Goal: Task Accomplishment & Management: Use online tool/utility

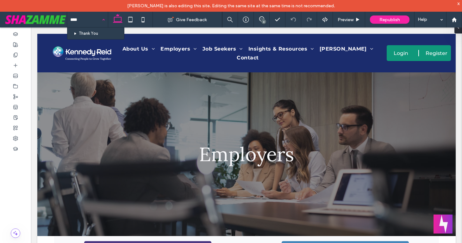
type input "*****"
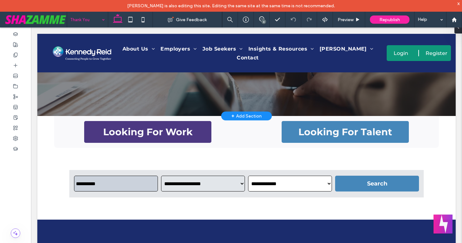
scroll to position [120, 0]
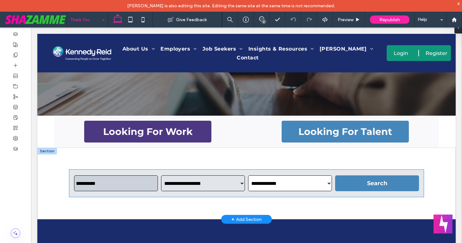
click at [126, 179] on input "text" at bounding box center [116, 183] width 84 height 16
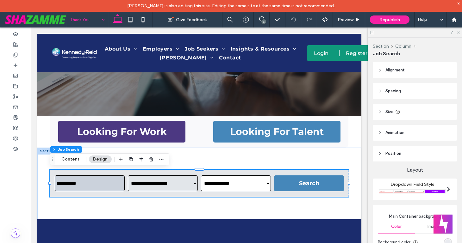
scroll to position [70, 0]
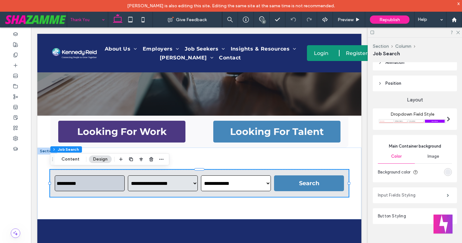
click at [392, 195] on label "Input Fields Styling" at bounding box center [411, 195] width 69 height 13
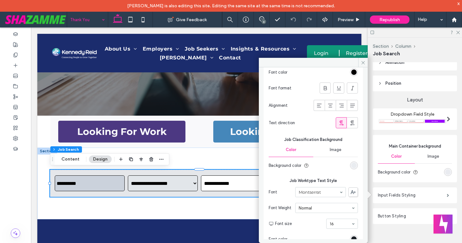
scroll to position [394, 0]
click at [351, 163] on div "rgba(225, 229, 235, 0.59)" at bounding box center [353, 164] width 5 height 5
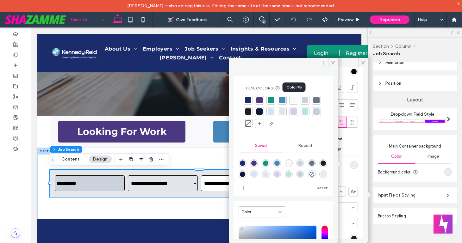
click at [293, 99] on div at bounding box center [293, 100] width 6 height 6
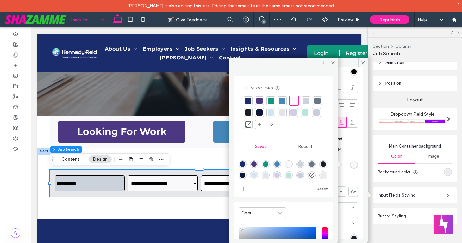
click at [291, 164] on div "rgba(249,249,251,1)" at bounding box center [288, 164] width 5 height 5
type input "*******"
type input "***"
type input "****"
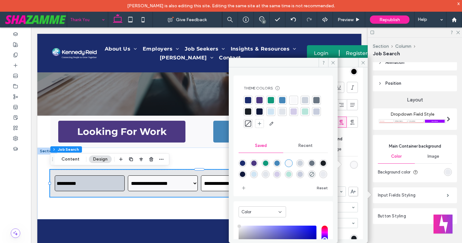
click at [302, 146] on span "Recent" at bounding box center [305, 145] width 14 height 5
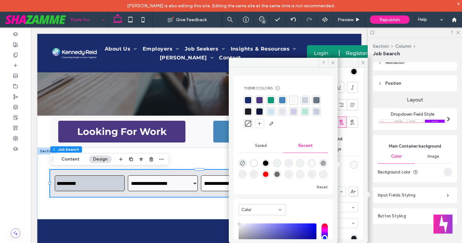
click at [254, 165] on div "rgba(255, 255, 255, 1)" at bounding box center [253, 163] width 5 height 5
type input "*******"
click at [330, 64] on icon at bounding box center [332, 62] width 5 height 5
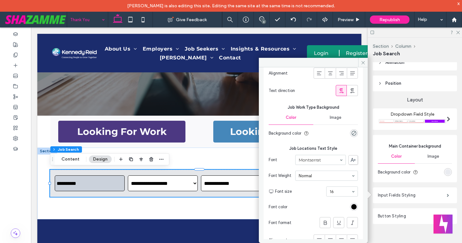
scroll to position [611, 0]
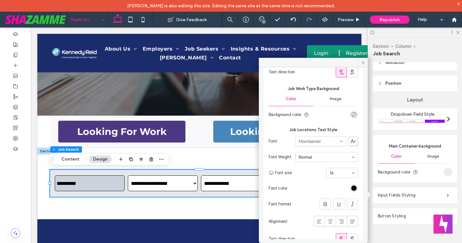
click at [351, 114] on div "rgba(0, 0, 0, 0)" at bounding box center [353, 114] width 5 height 5
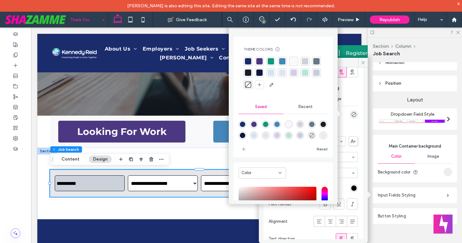
click at [303, 107] on span "Recent" at bounding box center [305, 106] width 14 height 5
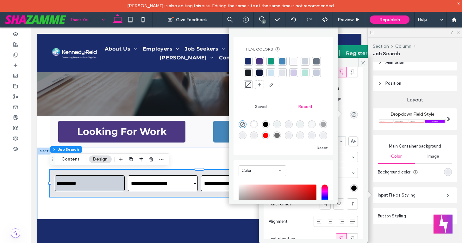
click at [254, 124] on div "rgba(255, 255, 255, 1)" at bounding box center [253, 124] width 5 height 5
type input "*******"
type input "***"
type input "****"
click at [351, 63] on div at bounding box center [313, 62] width 109 height 9
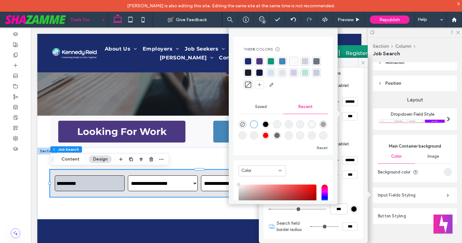
scroll to position [1688, 0]
click at [359, 64] on span at bounding box center [362, 62] width 9 height 9
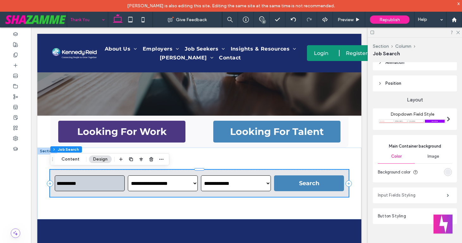
click at [394, 193] on label "Input Fields Styling" at bounding box center [411, 195] width 69 height 13
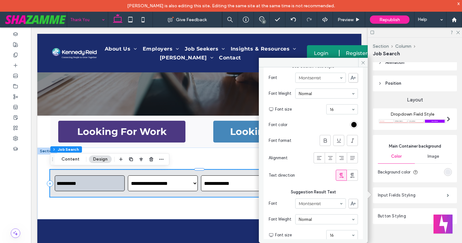
scroll to position [0, 0]
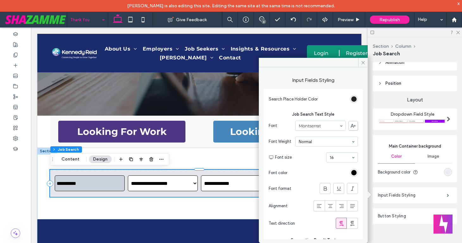
click at [351, 100] on div "rgb(0, 0, 0)" at bounding box center [353, 98] width 5 height 5
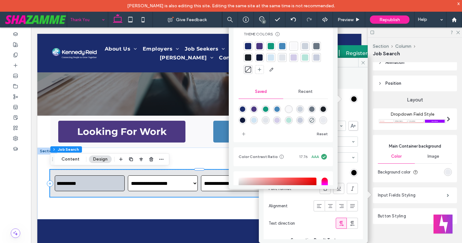
click at [300, 93] on span "Recent" at bounding box center [305, 91] width 14 height 5
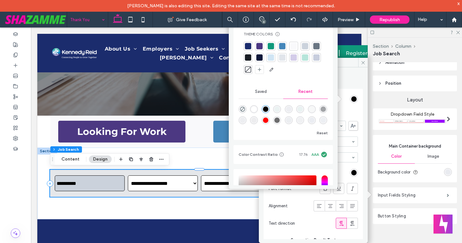
click at [254, 110] on div "rgba(255, 255, 255, 1)" at bounding box center [253, 109] width 5 height 5
type input "*******"
click at [251, 57] on div at bounding box center [248, 57] width 6 height 6
click at [350, 65] on div at bounding box center [313, 62] width 109 height 9
click at [458, 4] on div "x" at bounding box center [458, 3] width 3 height 5
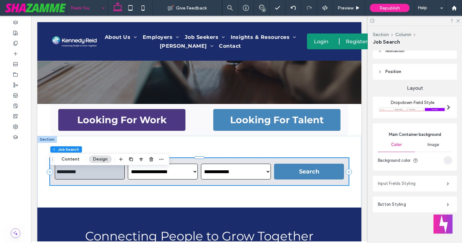
click at [390, 182] on label "Input Fields Styling" at bounding box center [411, 183] width 69 height 13
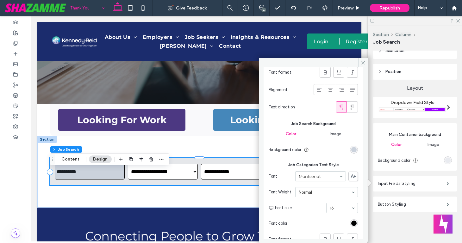
scroll to position [246, 0]
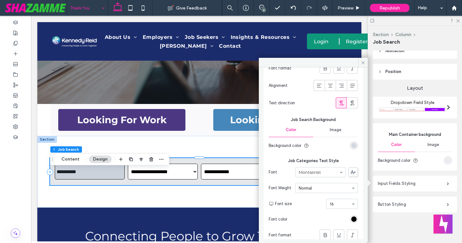
click at [351, 146] on div "rgb(203, 210, 220)" at bounding box center [353, 145] width 5 height 5
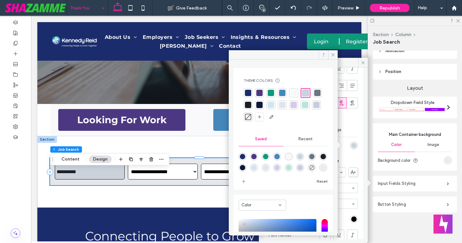
click at [296, 143] on div "Recent" at bounding box center [305, 139] width 45 height 14
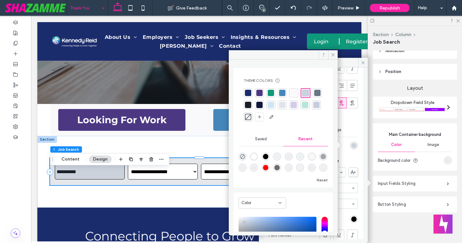
click at [253, 156] on div "rgba(255, 255, 255, 1)" at bounding box center [253, 156] width 5 height 5
type input "*******"
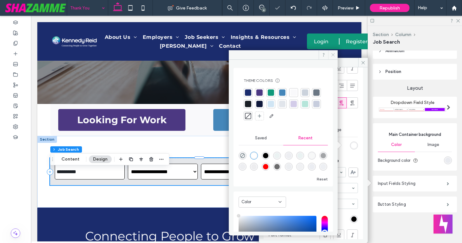
click at [333, 52] on icon at bounding box center [332, 54] width 5 height 5
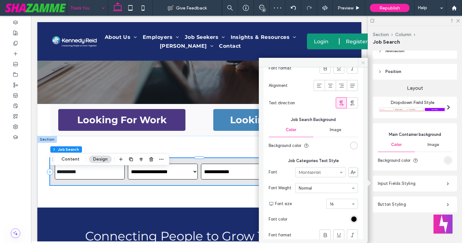
click at [360, 63] on span at bounding box center [362, 62] width 9 height 9
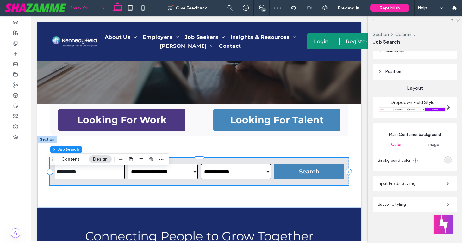
click at [457, 21] on icon at bounding box center [457, 20] width 4 height 4
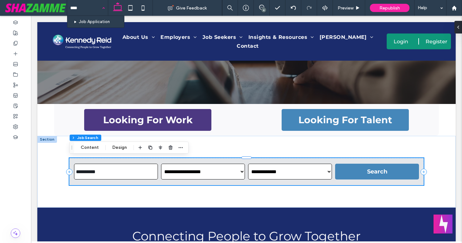
type input "*****"
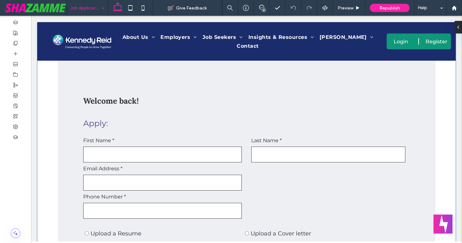
scroll to position [234, 0]
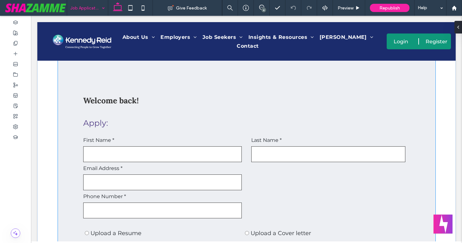
click at [179, 144] on div "First Name *" at bounding box center [162, 148] width 159 height 28
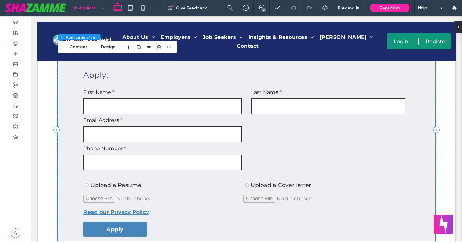
scroll to position [289, 0]
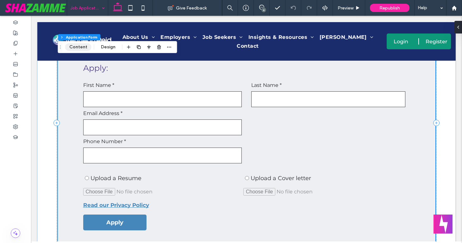
click at [76, 47] on button "Content" at bounding box center [78, 47] width 26 height 8
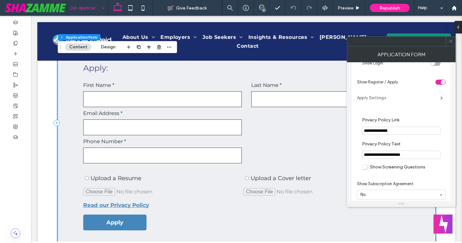
scroll to position [60, 0]
click at [378, 97] on label "Apply Settings" at bounding box center [398, 97] width 83 height 13
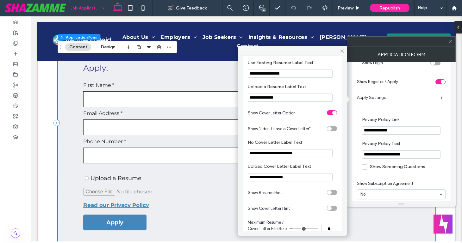
scroll to position [668, 0]
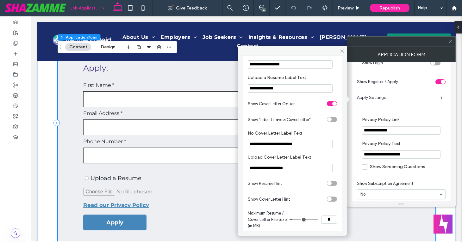
click at [331, 122] on div "toggle" at bounding box center [332, 119] width 10 height 5
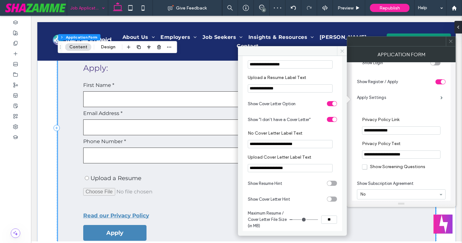
click at [342, 51] on icon at bounding box center [341, 51] width 5 height 5
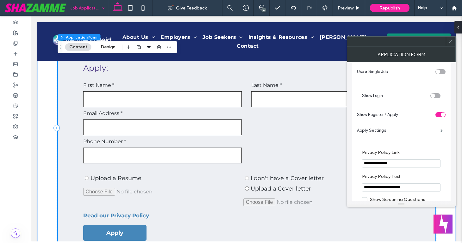
scroll to position [0, 0]
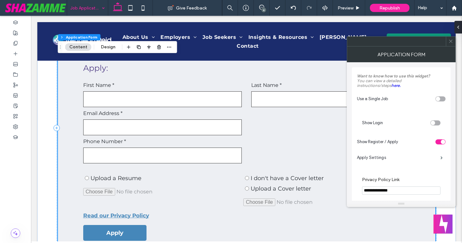
click at [448, 41] on icon at bounding box center [450, 41] width 5 height 5
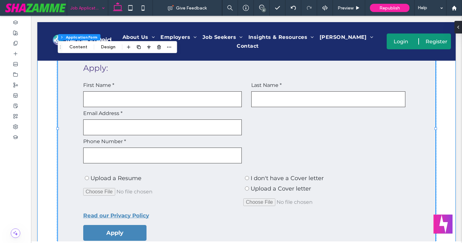
click at [44, 97] on div "Welcome back! Apply: Please wait while we fetch your resume and information... …" at bounding box center [246, 128] width 418 height 321
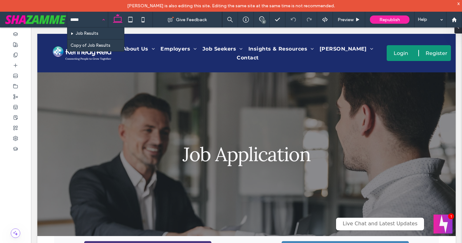
type input "******"
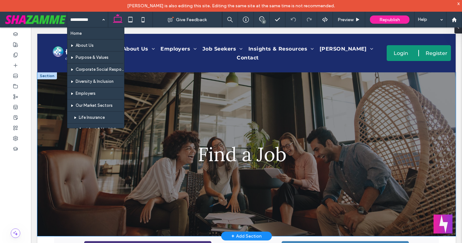
click at [65, 187] on div "Find a Job" at bounding box center [246, 154] width 379 height 164
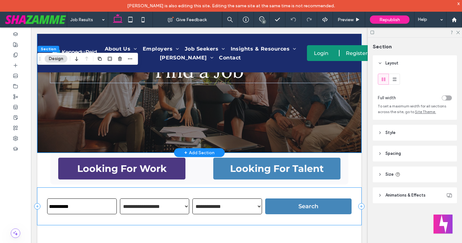
scroll to position [90, 0]
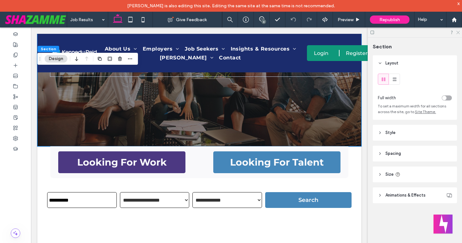
drag, startPoint x: 457, startPoint y: 32, endPoint x: 362, endPoint y: 12, distance: 96.9
click at [457, 32] on use at bounding box center [457, 32] width 3 height 3
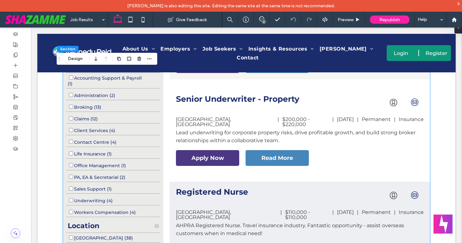
scroll to position [393, 0]
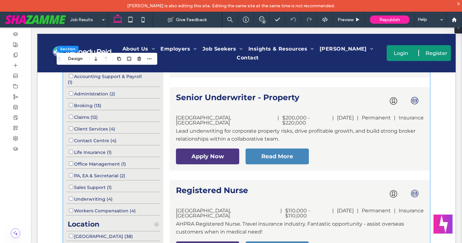
click at [147, 139] on div "Contact Centre (4)" at bounding box center [113, 141] width 94 height 10
select select "**********"
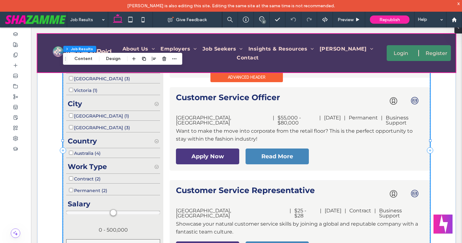
type input "*"
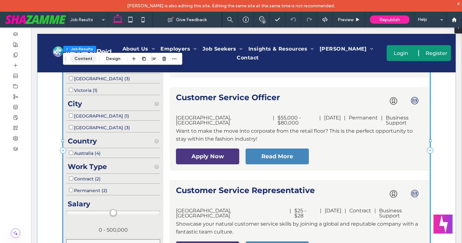
click at [85, 61] on button "Content" at bounding box center [83, 59] width 26 height 8
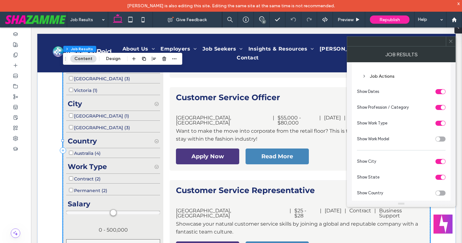
scroll to position [279, 0]
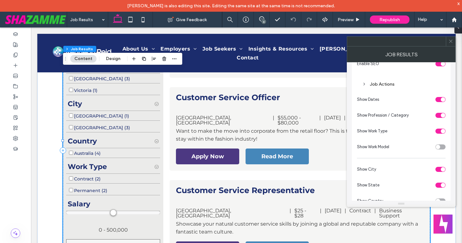
click at [364, 85] on use at bounding box center [363, 84] width 1 height 2
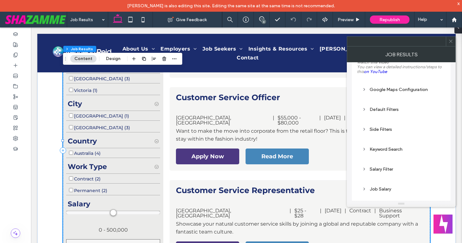
scroll to position [31, 0]
click at [381, 132] on div "Side Filters" at bounding box center [401, 129] width 78 height 5
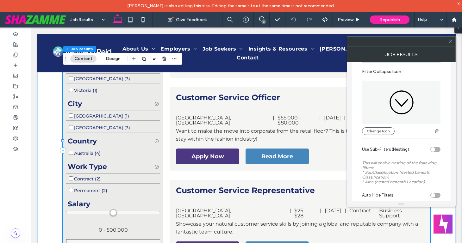
scroll to position [650, 0]
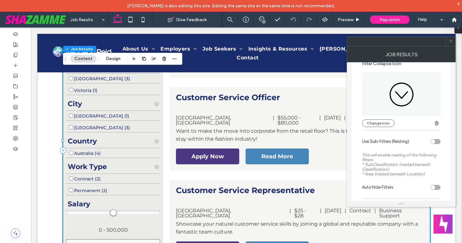
click at [437, 144] on div "toggle" at bounding box center [435, 141] width 10 height 5
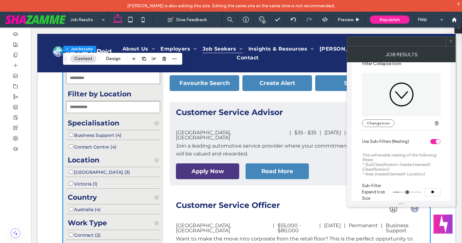
scroll to position [284, 0]
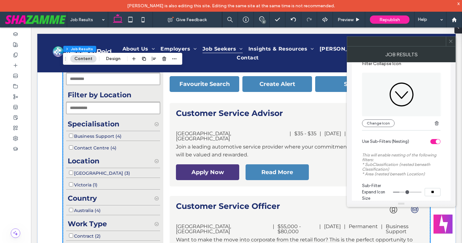
click at [450, 45] on span at bounding box center [450, 41] width 5 height 9
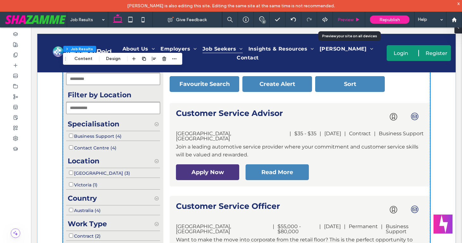
click at [347, 20] on span "Preview" at bounding box center [345, 19] width 16 height 5
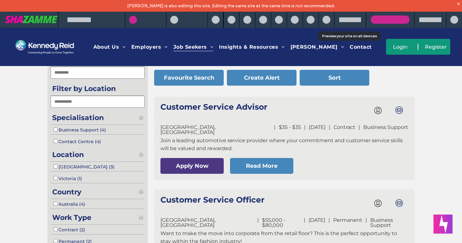
scroll to position [278, 0]
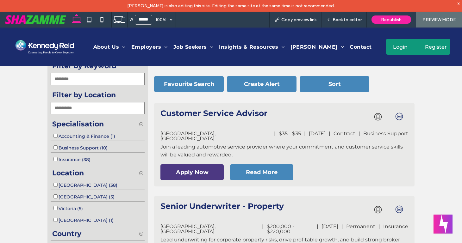
select select "**********"
select select
drag, startPoint x: 353, startPoint y: 18, endPoint x: 335, endPoint y: 1, distance: 25.0
click at [353, 18] on span "Back to editor" at bounding box center [346, 19] width 29 height 5
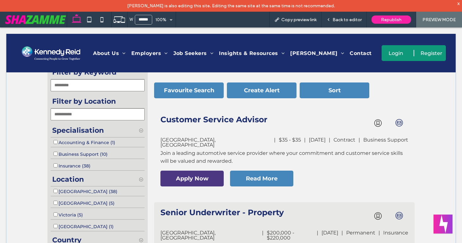
scroll to position [284, 0]
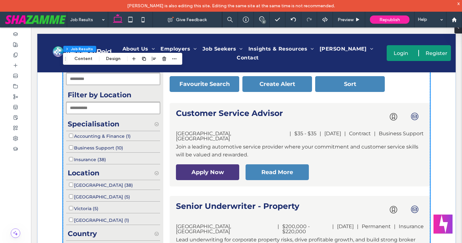
type input "*"
click at [108, 58] on button "Design" at bounding box center [113, 59] width 23 height 8
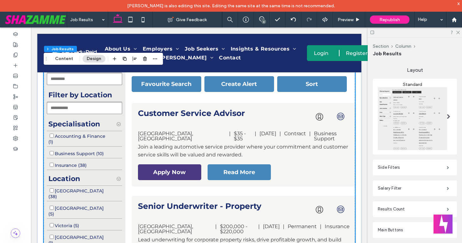
scroll to position [106, 0]
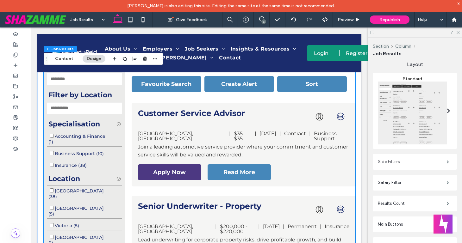
click at [397, 156] on label "Side Filters" at bounding box center [411, 162] width 69 height 13
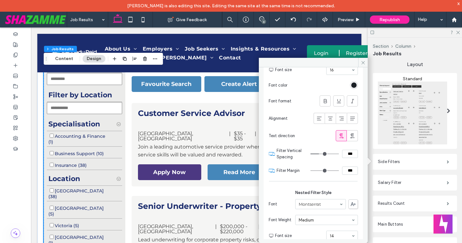
scroll to position [645, 0]
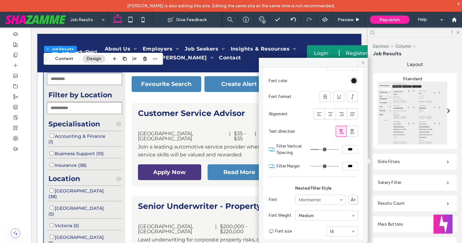
type input "*"
type input "***"
type input "*"
type input "***"
type input "*"
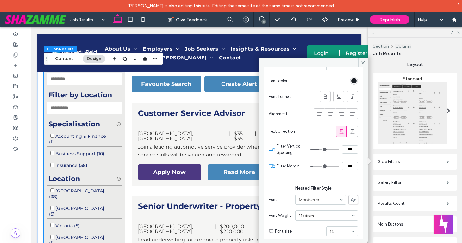
type input "***"
click at [312, 167] on input "range" at bounding box center [324, 166] width 28 height 1
type input "*"
type input "***"
type input "*"
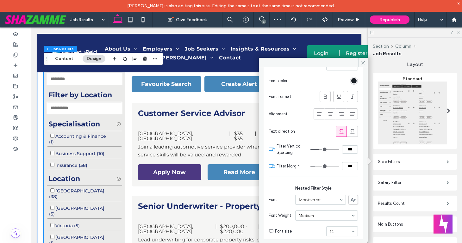
type input "***"
type input "*"
type input "***"
drag, startPoint x: 312, startPoint y: 171, endPoint x: 301, endPoint y: 171, distance: 10.7
type input "*"
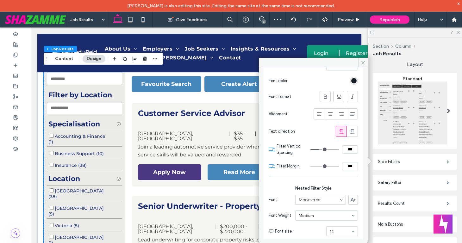
click at [310, 167] on input "range" at bounding box center [324, 166] width 28 height 1
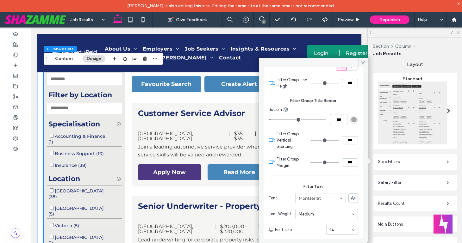
scroll to position [294, 0]
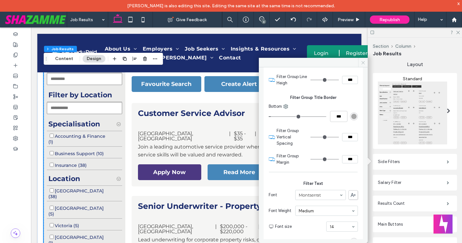
click at [363, 64] on icon at bounding box center [362, 62] width 5 height 5
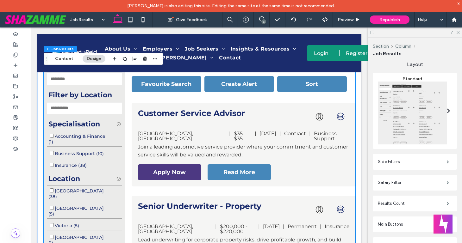
scroll to position [284, 0]
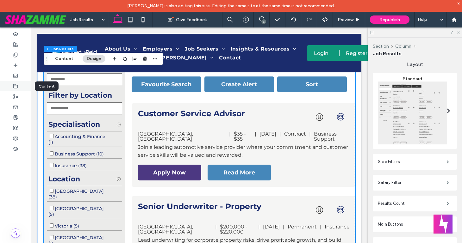
click at [14, 88] on use at bounding box center [16, 86] width 4 height 4
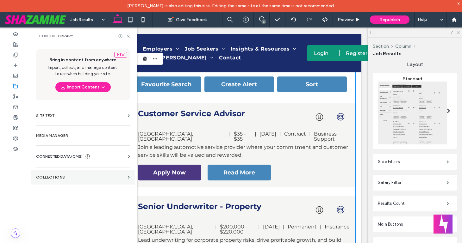
click at [58, 179] on label "Collections" at bounding box center [80, 177] width 89 height 4
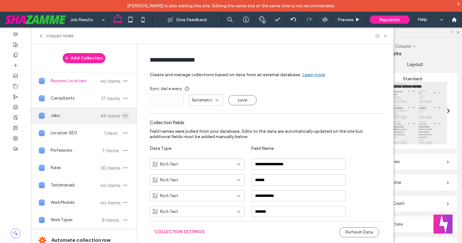
click at [123, 114] on icon "button" at bounding box center [125, 115] width 5 height 5
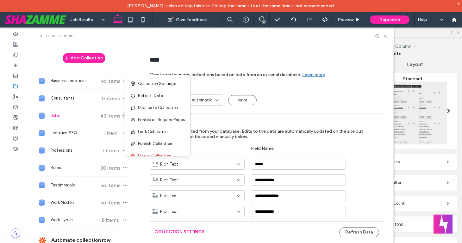
type input "****"
click at [138, 84] on span "Collection Settings" at bounding box center [157, 84] width 38 height 6
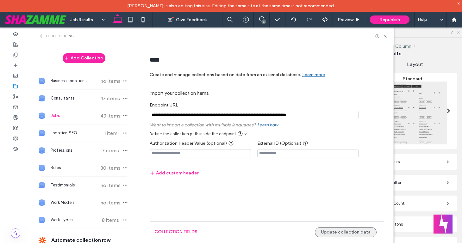
click at [328, 230] on button "Update collection data" at bounding box center [346, 232] width 62 height 10
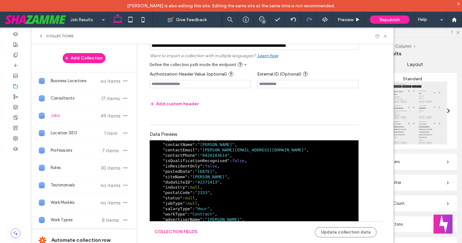
scroll to position [139, 0]
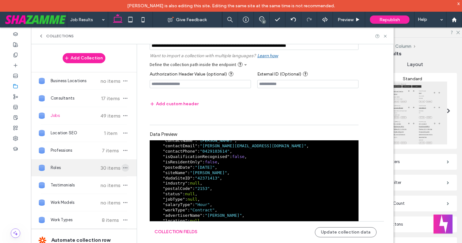
click at [123, 167] on icon "button" at bounding box center [125, 167] width 5 height 5
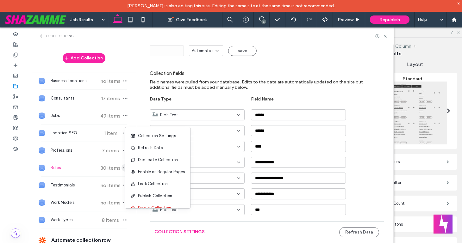
scroll to position [50, 0]
click at [144, 150] on span "Refresh Data" at bounding box center [150, 148] width 25 height 6
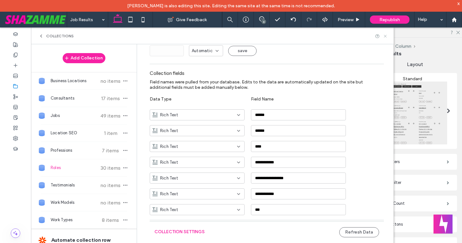
click at [384, 37] on icon at bounding box center [384, 36] width 5 height 5
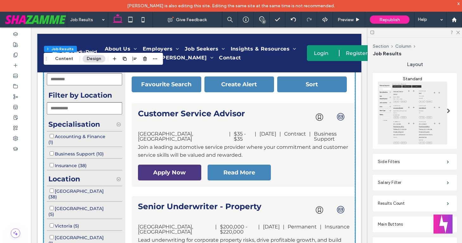
click at [68, 61] on button "Content" at bounding box center [64, 59] width 26 height 8
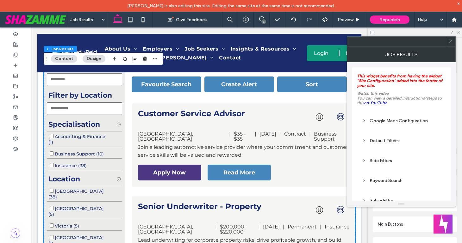
click at [379, 163] on div "Side Filters" at bounding box center [401, 160] width 78 height 5
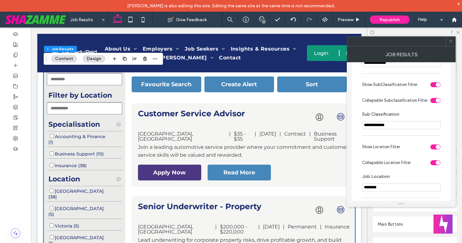
scroll to position [150, 0]
click at [432, 88] on div "toggle" at bounding box center [435, 85] width 10 height 5
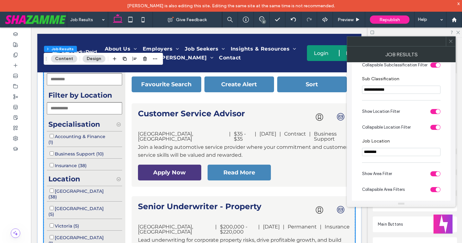
scroll to position [160, 0]
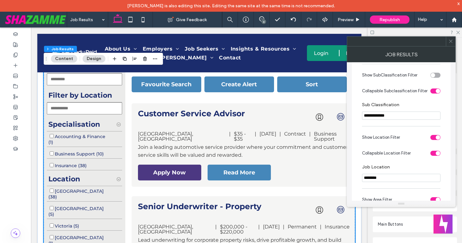
drag, startPoint x: 394, startPoint y: 119, endPoint x: 360, endPoint y: 118, distance: 34.1
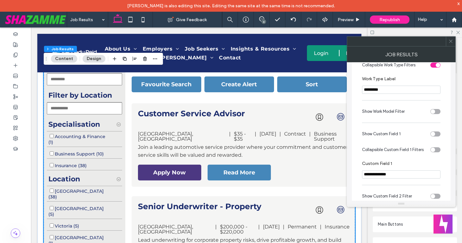
scroll to position [442, 0]
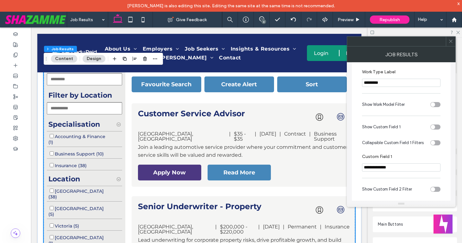
click at [433, 129] on div "toggle" at bounding box center [432, 127] width 4 height 4
drag, startPoint x: 403, startPoint y: 173, endPoint x: 363, endPoint y: 173, distance: 40.1
click at [363, 172] on input "**********" at bounding box center [401, 167] width 78 height 8
paste input "Custom Field 1"
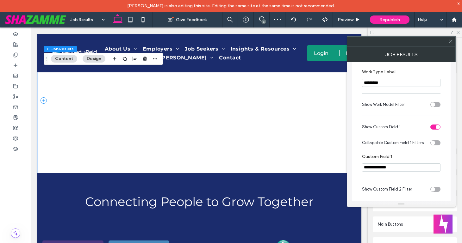
type input "**********"
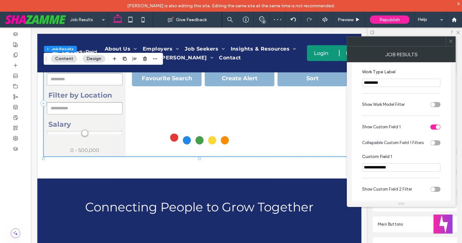
click at [399, 156] on section "**********" at bounding box center [401, 163] width 78 height 24
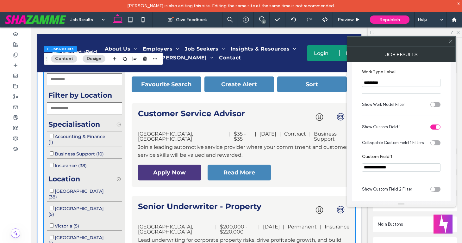
click at [434, 145] on div "toggle" at bounding box center [432, 143] width 4 height 4
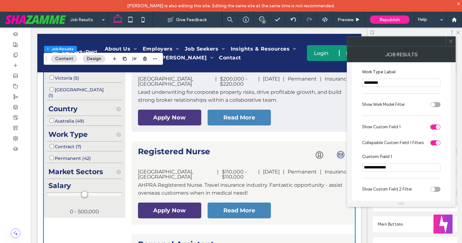
scroll to position [436, 0]
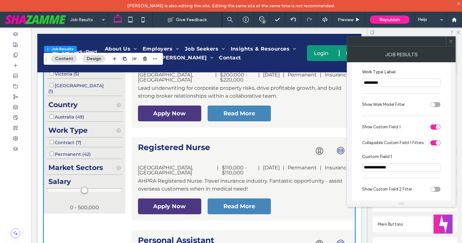
drag, startPoint x: 449, startPoint y: 41, endPoint x: 402, endPoint y: 27, distance: 48.9
click at [449, 41] on icon at bounding box center [450, 41] width 5 height 5
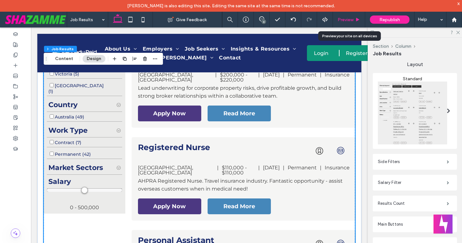
click at [341, 21] on span "Preview" at bounding box center [345, 19] width 16 height 5
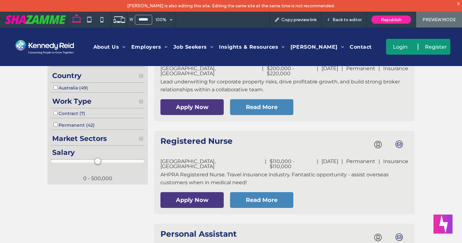
scroll to position [424, 0]
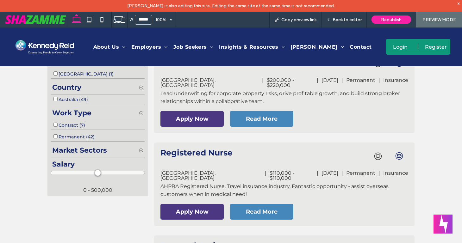
click at [141, 150] on icon at bounding box center [141, 150] width 7 height 7
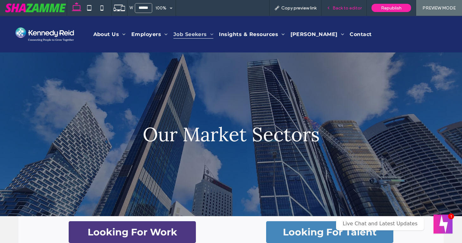
click at [359, 9] on span "Back to editor" at bounding box center [346, 7] width 29 height 5
